Goal: Find specific page/section: Find specific page/section

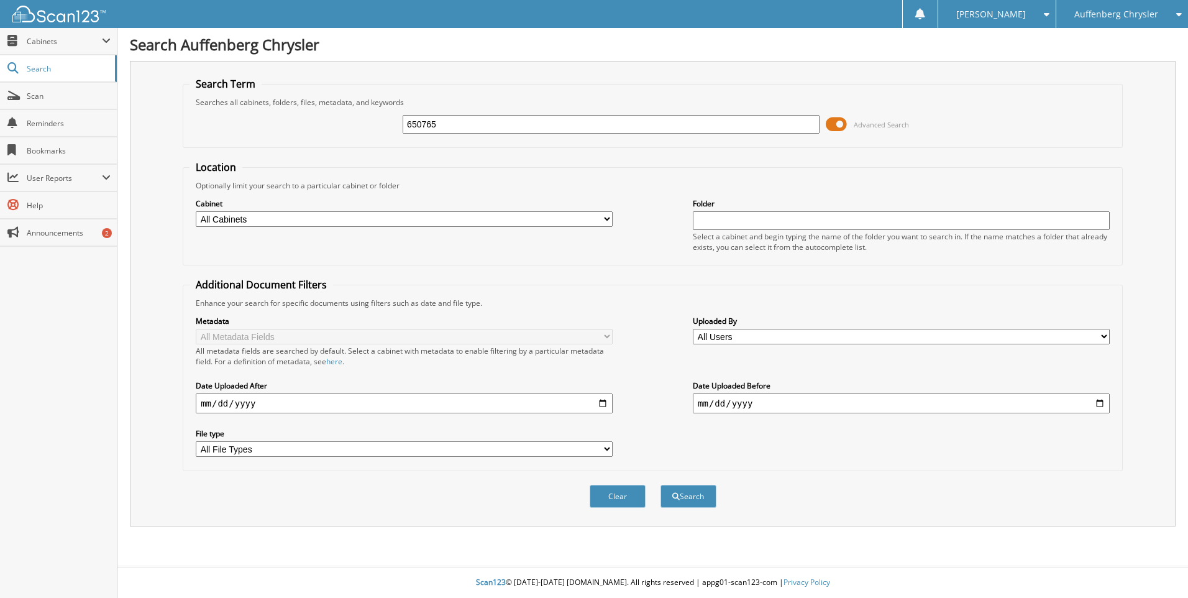
type input "650765"
click at [1101, 11] on span "Auffenberg Chrysler" at bounding box center [1117, 14] width 84 height 7
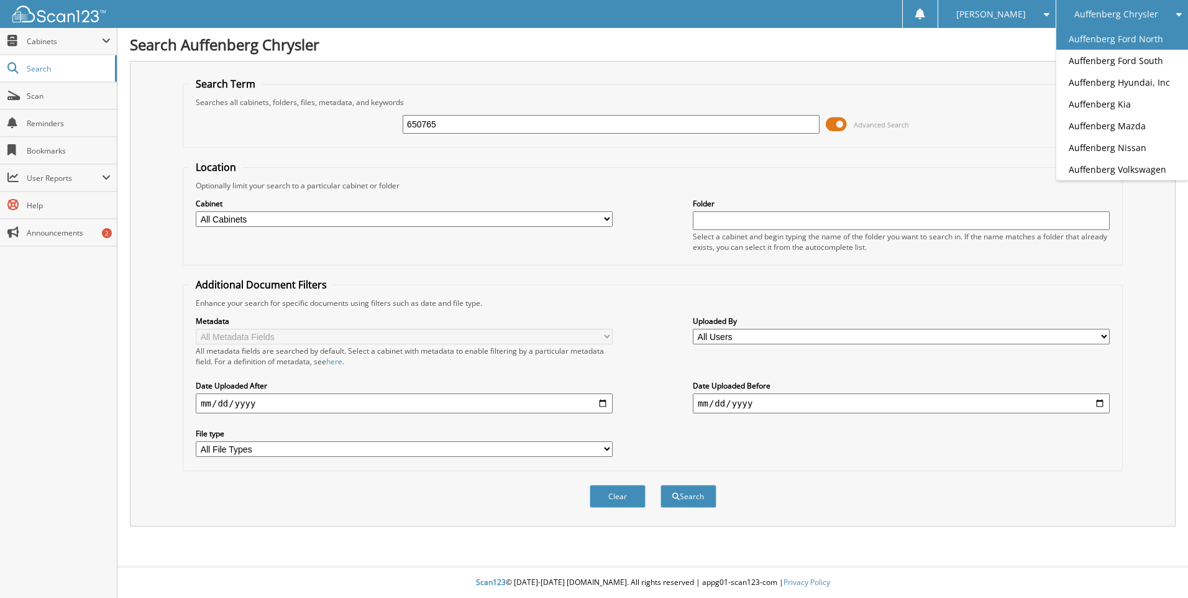
click at [1130, 44] on link "Auffenberg Ford North" at bounding box center [1123, 39] width 132 height 22
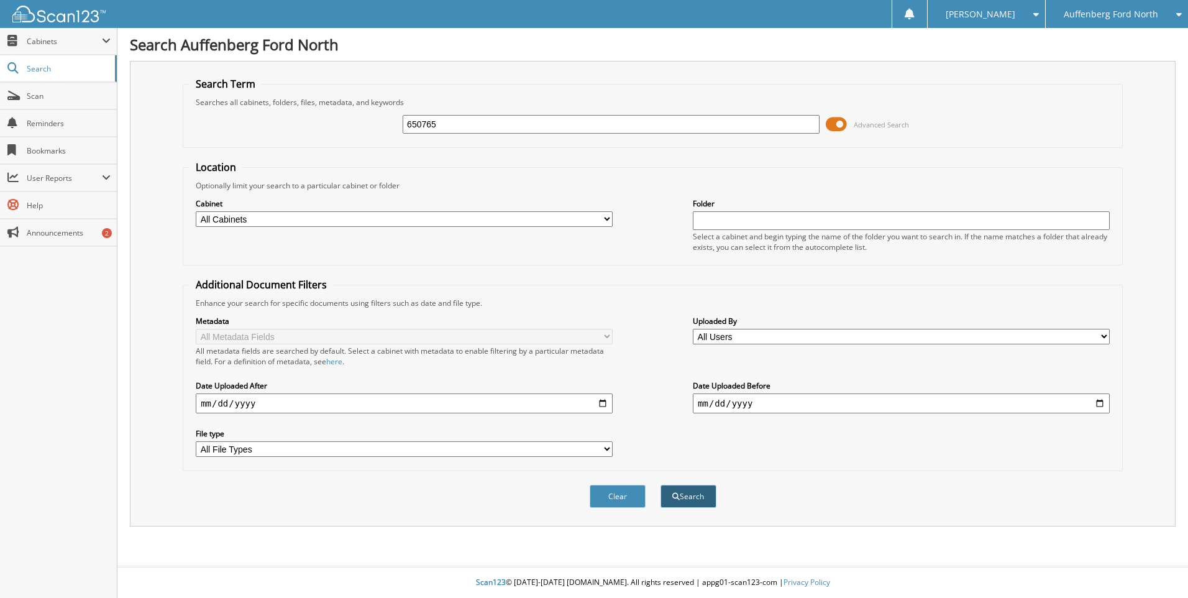
type input "650765"
click at [697, 492] on button "Search" at bounding box center [689, 496] width 56 height 23
